Goal: Information Seeking & Learning: Learn about a topic

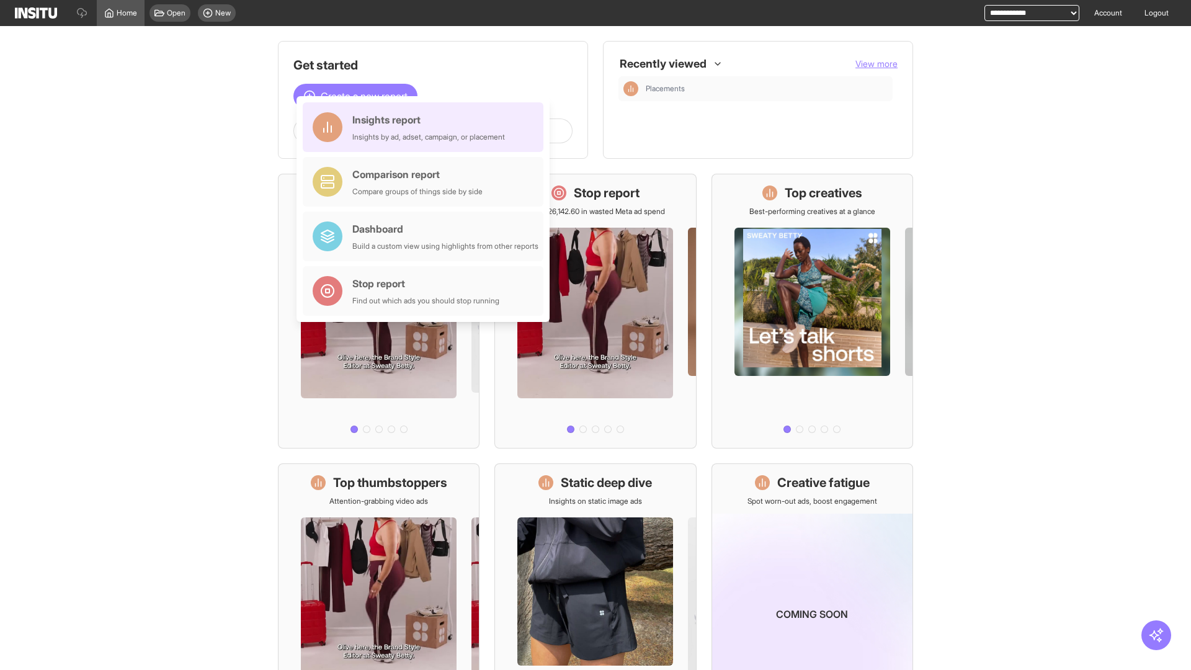
click at [426, 127] on div "Insights report Insights by ad, adset, campaign, or placement" at bounding box center [428, 127] width 153 height 30
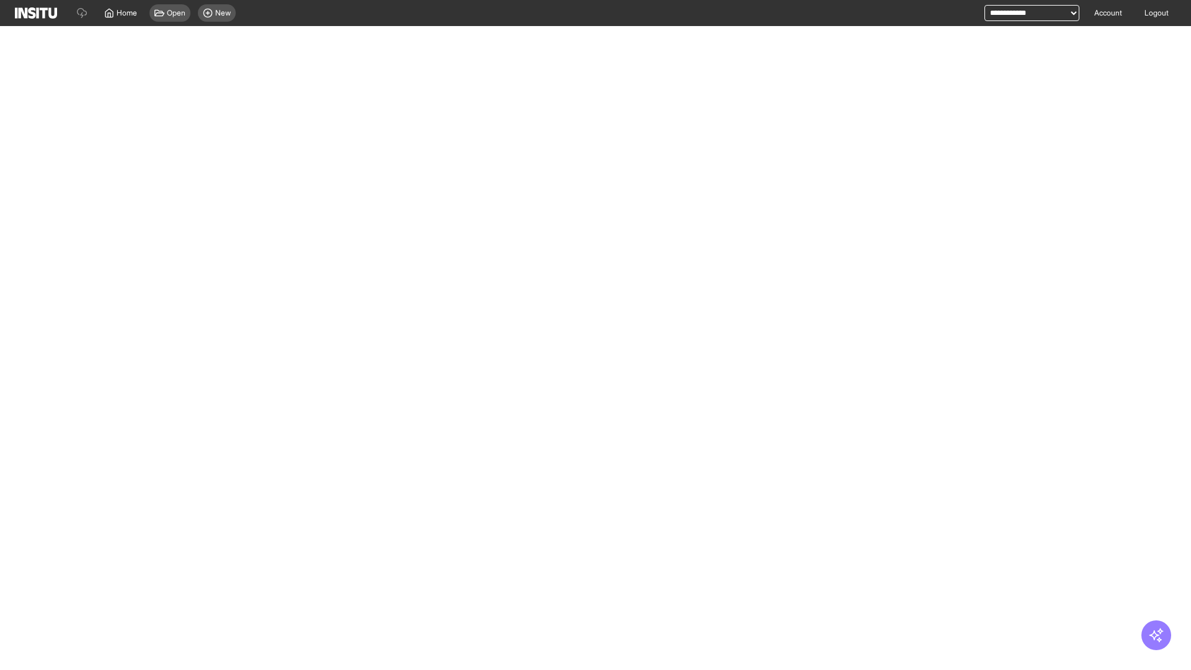
select select "**"
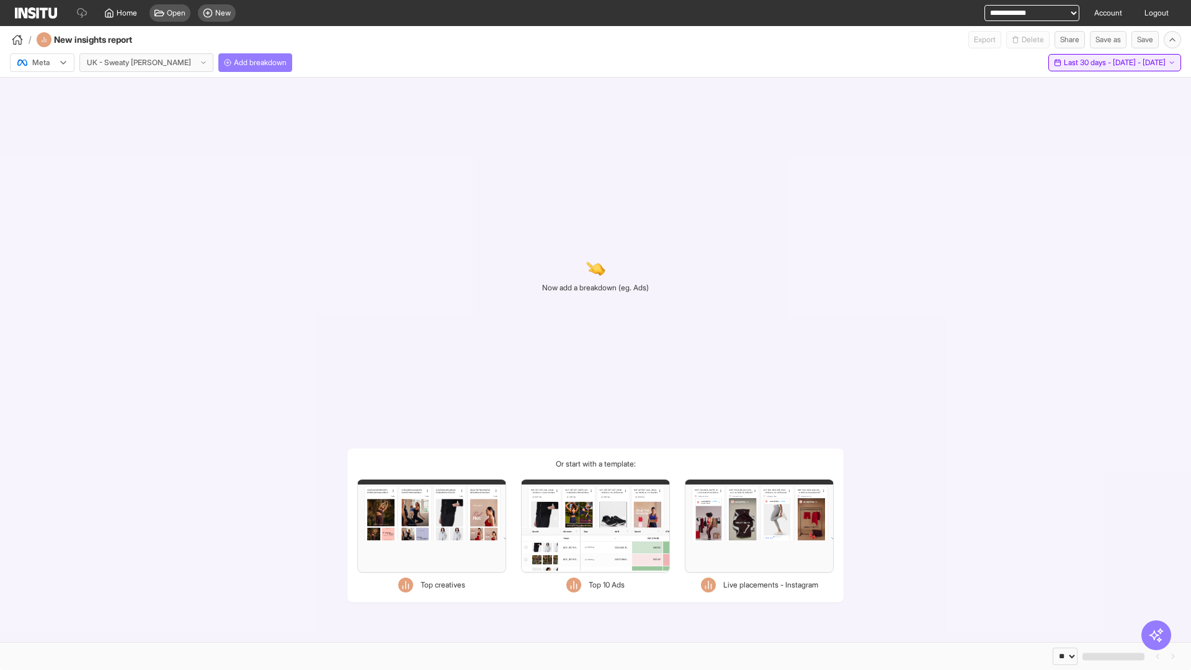
click at [1088, 63] on span "Last 30 days - [DATE] - [DATE]" at bounding box center [1115, 63] width 102 height 10
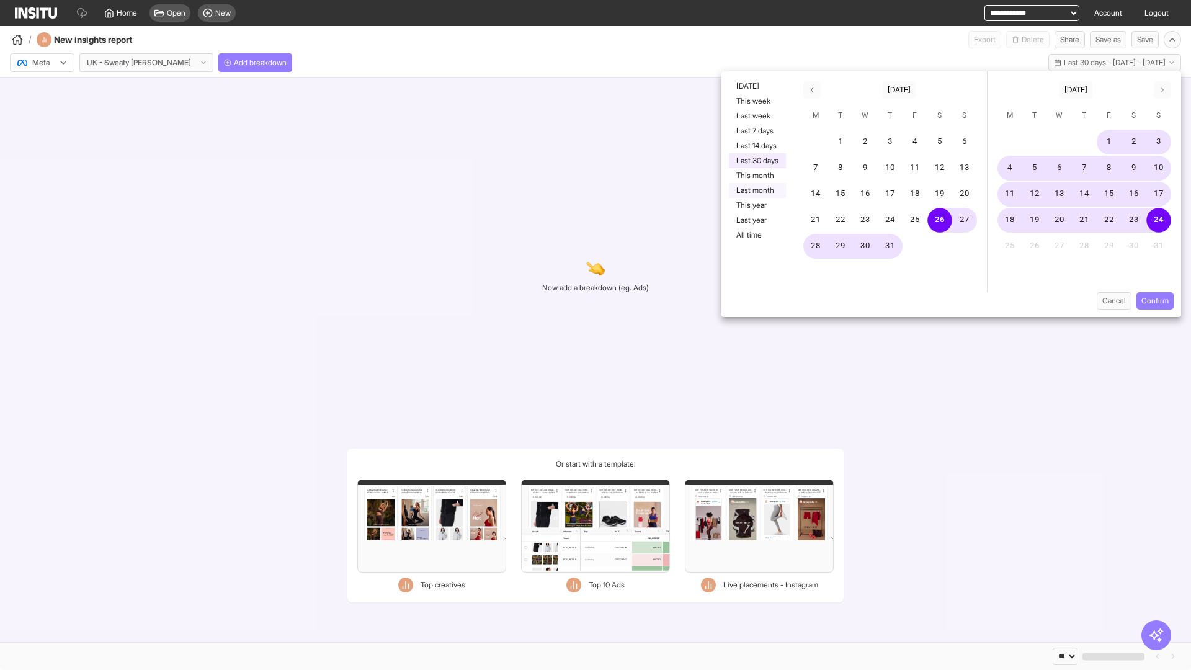
click at [756, 190] on button "Last month" at bounding box center [757, 190] width 57 height 15
